Goal: Transaction & Acquisition: Purchase product/service

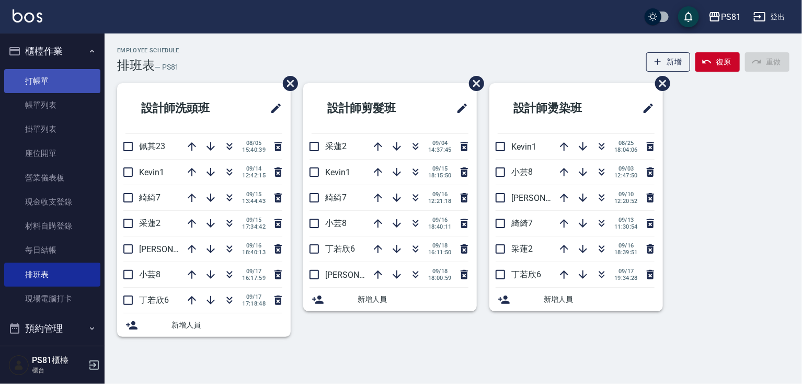
click at [47, 74] on link "打帳單" at bounding box center [52, 81] width 96 height 24
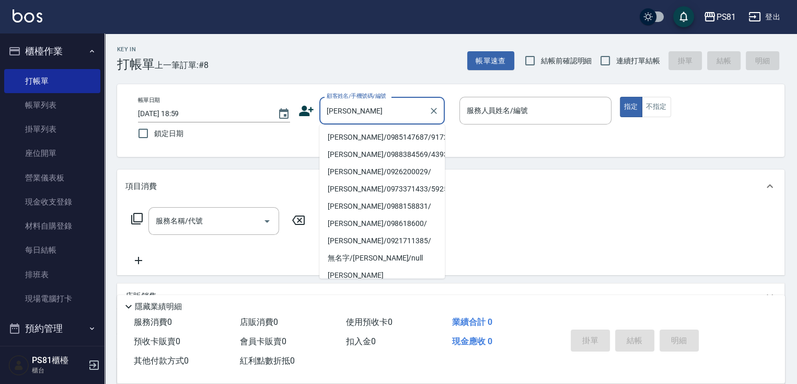
click at [399, 136] on li "[PERSON_NAME]/0985147687/9172" at bounding box center [381, 137] width 125 height 17
type input "[PERSON_NAME]/0985147687/9172"
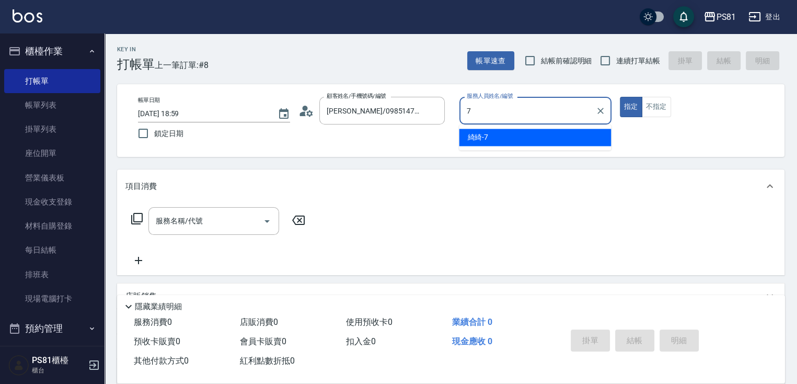
click at [475, 136] on span "綺綺 -7" at bounding box center [477, 137] width 21 height 11
type input "綺綺-7"
click at [211, 220] on input "服務名稱/代號" at bounding box center [206, 221] width 106 height 18
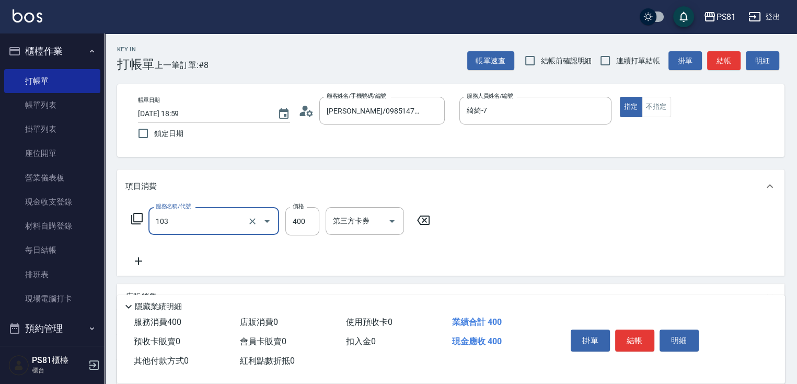
type input "C級洗剪400(103)"
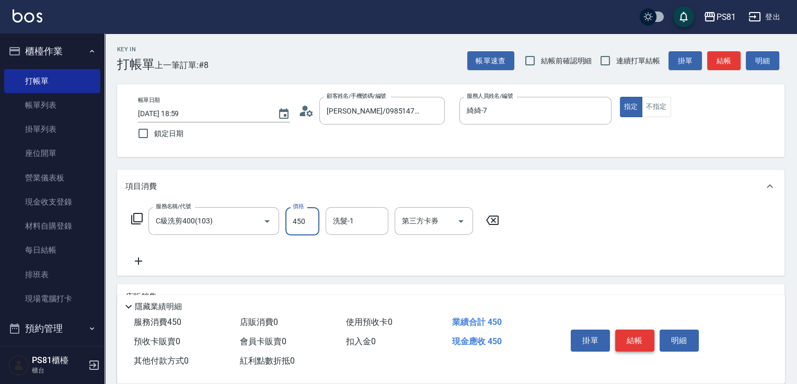
type input "450"
click at [629, 329] on button "結帳" at bounding box center [634, 340] width 39 height 22
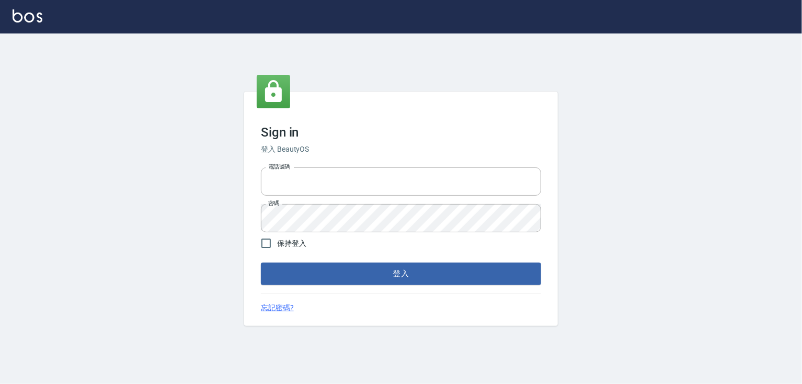
type input "6430581"
drag, startPoint x: 381, startPoint y: 313, endPoint x: 376, endPoint y: 300, distance: 13.2
click at [381, 313] on div "Sign in 登入 BeautyOS 電話號碼 6430581 電話號碼 密碼 密碼 保持登入 登入 忘記密碼?" at bounding box center [401, 208] width 314 height 234
drag, startPoint x: 372, startPoint y: 289, endPoint x: 364, endPoint y: 272, distance: 18.5
click at [369, 282] on div "Sign in 登入 BeautyOS 電話號碼 6430581 電話號碼 密碼 密碼 保持登入 登入 忘記密碼?" at bounding box center [401, 208] width 314 height 234
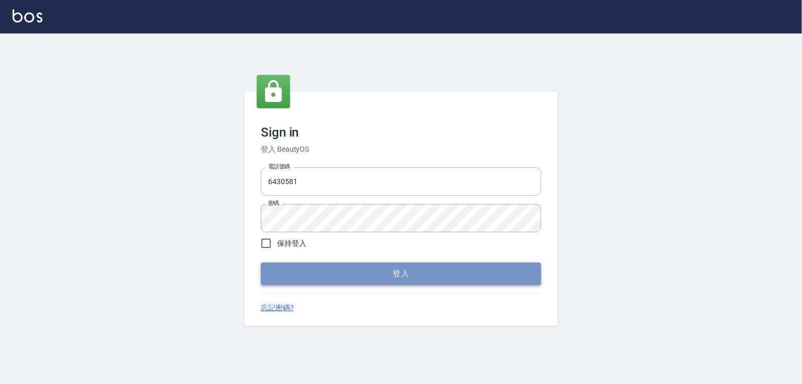
click at [364, 272] on button "登入" at bounding box center [401, 273] width 280 height 22
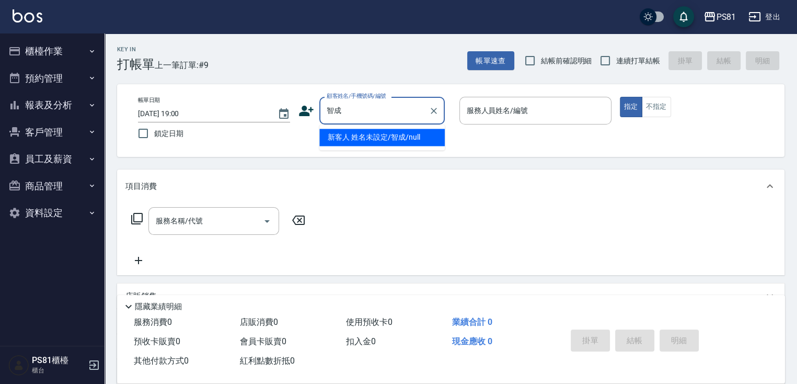
type input "新客人 姓名未設定/智成/null"
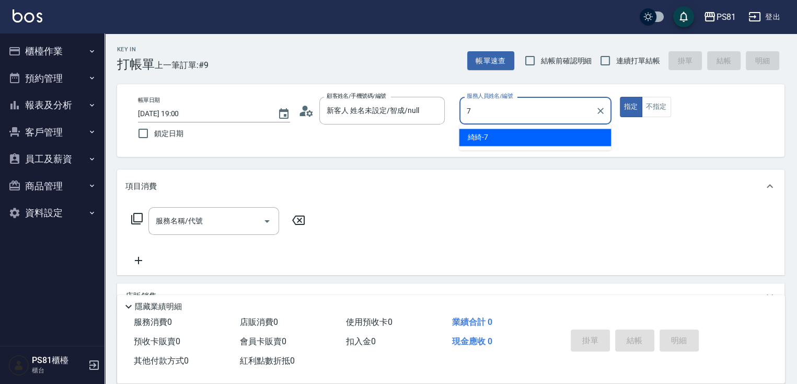
click at [490, 131] on div "綺綺 -7" at bounding box center [535, 137] width 152 height 17
type input "綺綺-7"
click at [228, 214] on input "服務名稱/代號" at bounding box center [206, 221] width 106 height 18
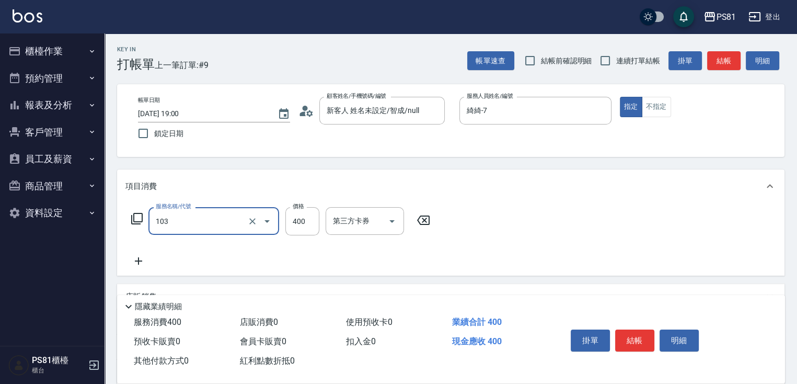
type input "C級洗剪400(103)"
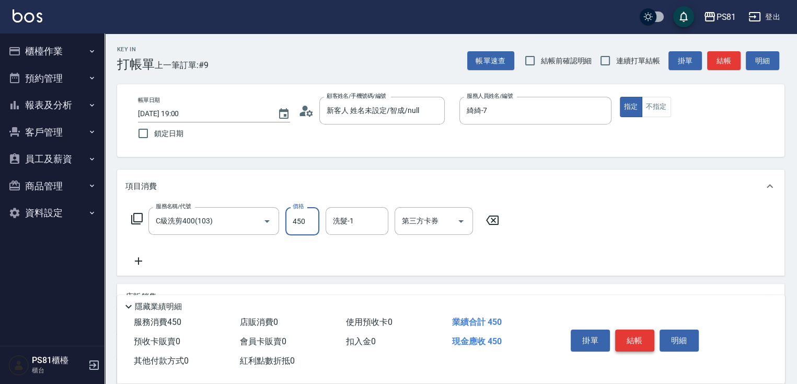
type input "450"
click at [630, 342] on button "結帳" at bounding box center [634, 340] width 39 height 22
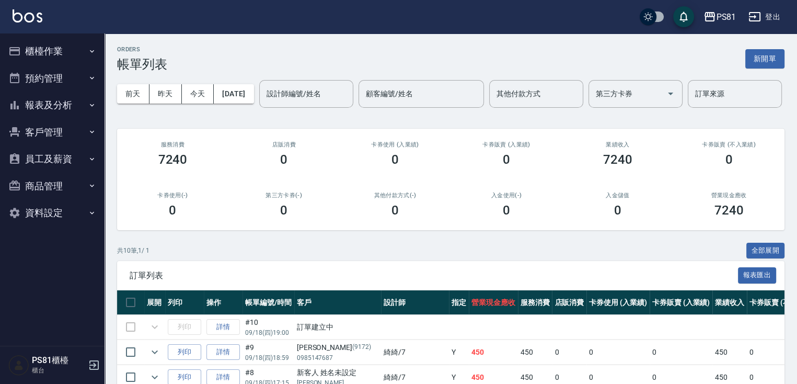
click at [58, 55] on button "櫃檯作業" at bounding box center [52, 51] width 96 height 27
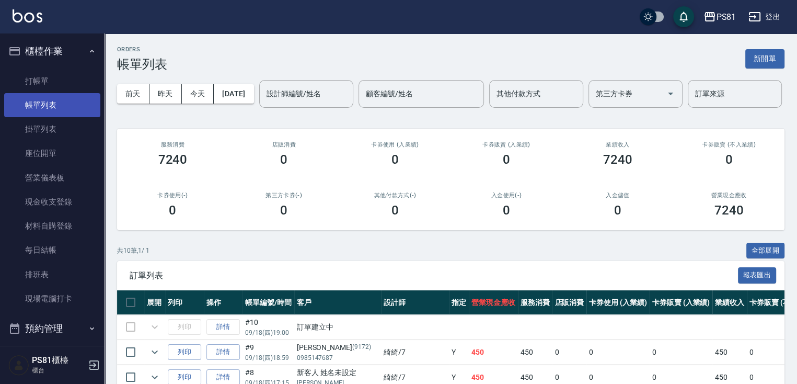
click at [63, 106] on link "帳單列表" at bounding box center [52, 105] width 96 height 24
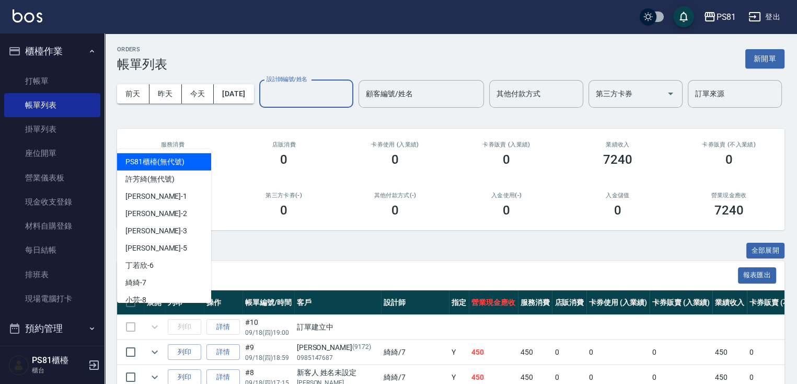
click at [264, 103] on input "設計師編號/姓名" at bounding box center [306, 94] width 85 height 18
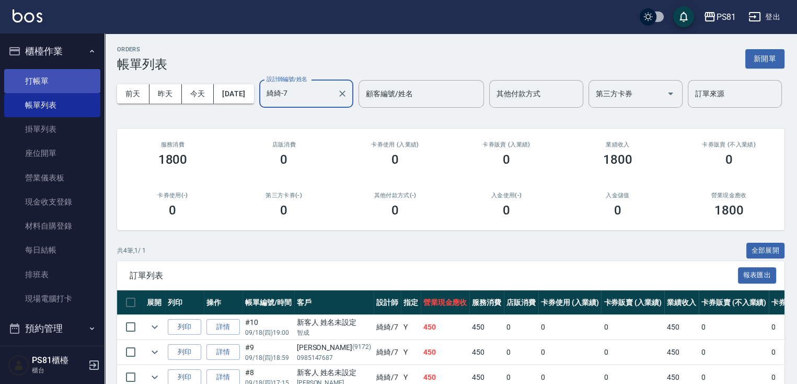
type input "綺綺-7"
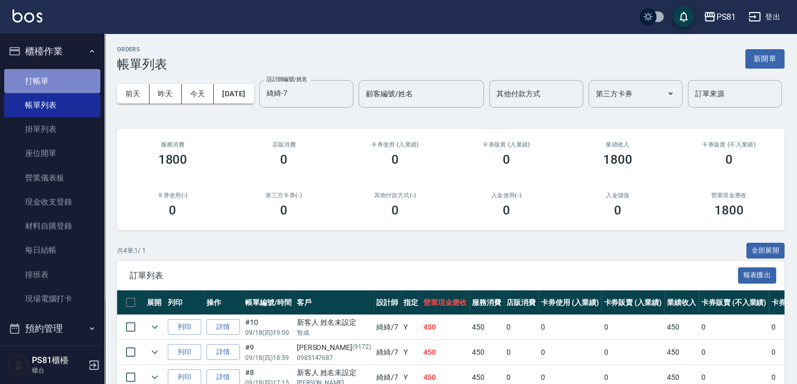
click at [71, 80] on link "打帳單" at bounding box center [52, 81] width 96 height 24
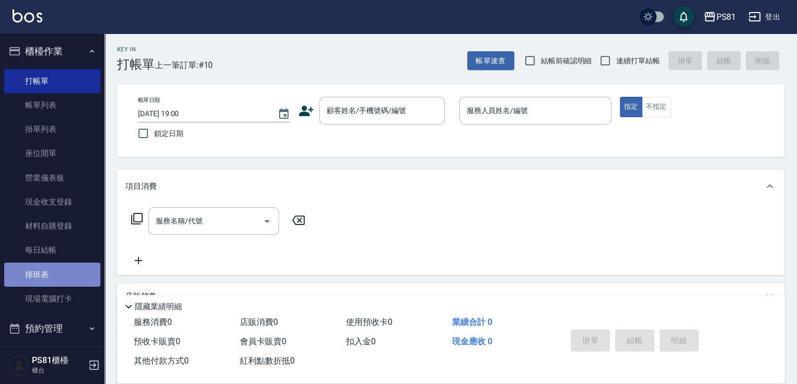
click at [77, 279] on link "排班表" at bounding box center [52, 274] width 96 height 24
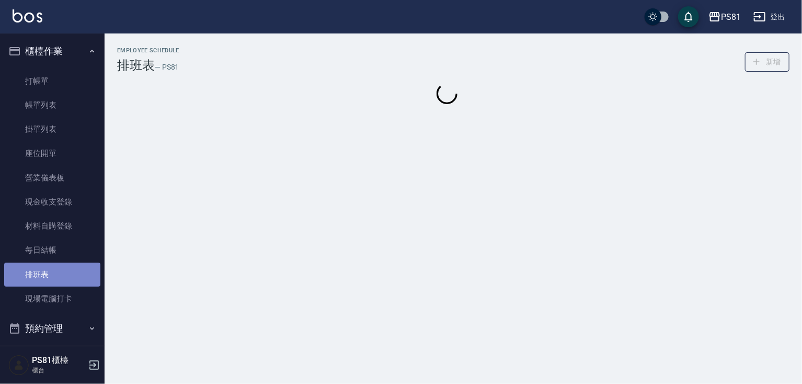
click at [77, 279] on link "排班表" at bounding box center [52, 274] width 96 height 24
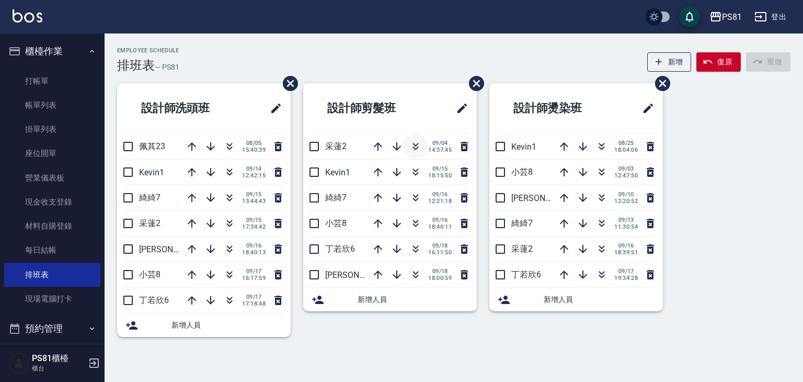
click at [414, 143] on icon "button" at bounding box center [416, 145] width 6 height 4
